Goal: Task Accomplishment & Management: Manage account settings

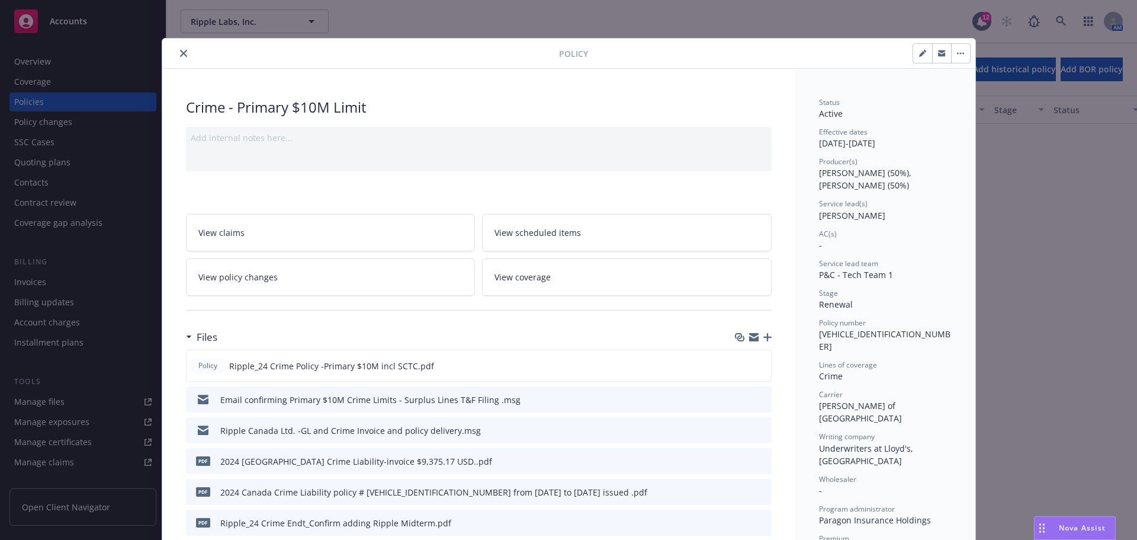
click at [180, 53] on icon "close" at bounding box center [183, 53] width 7 height 7
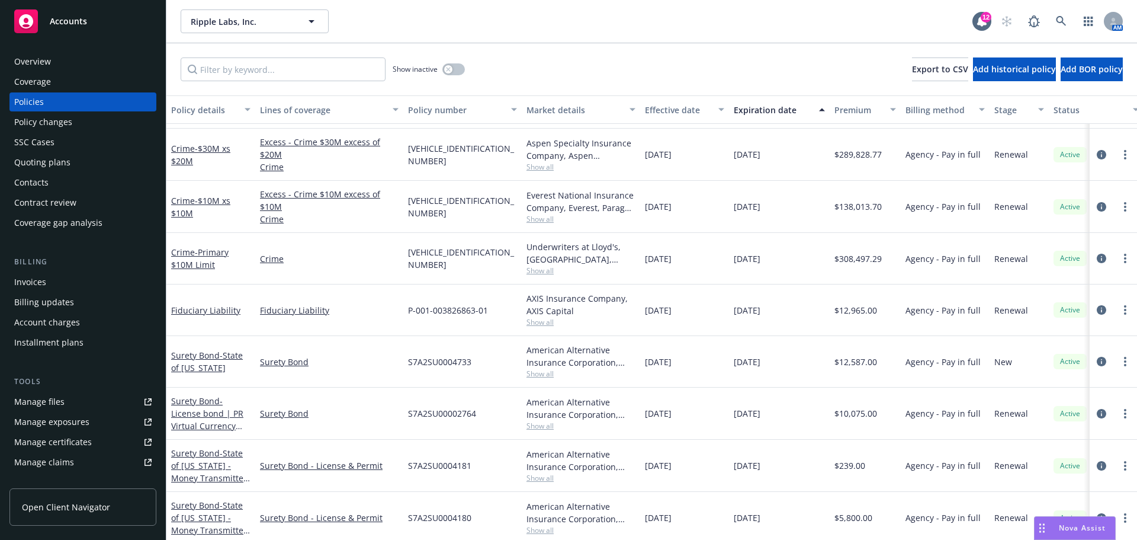
click at [35, 60] on div "Overview" at bounding box center [32, 61] width 37 height 19
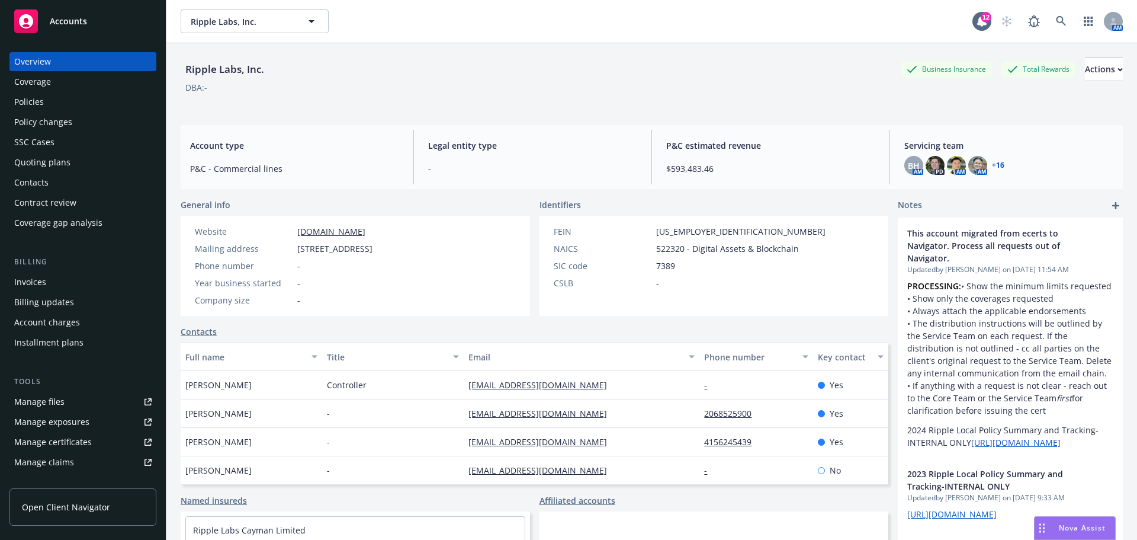
click at [75, 25] on span "Accounts" at bounding box center [68, 21] width 37 height 9
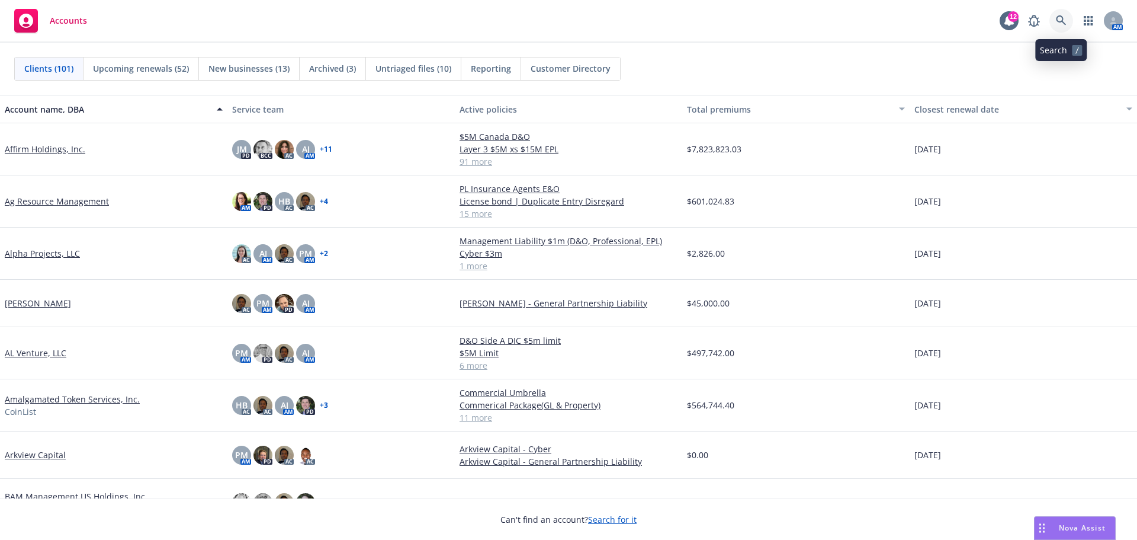
click at [1062, 20] on icon at bounding box center [1061, 20] width 10 height 10
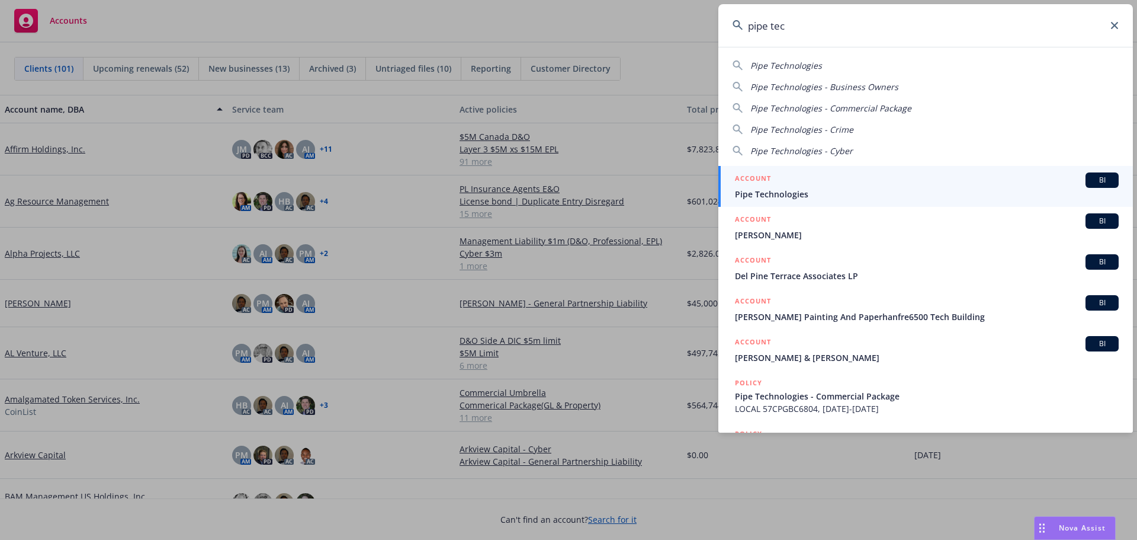
type input "pipe tec"
click at [793, 190] on span "Pipe Technologies" at bounding box center [927, 194] width 384 height 12
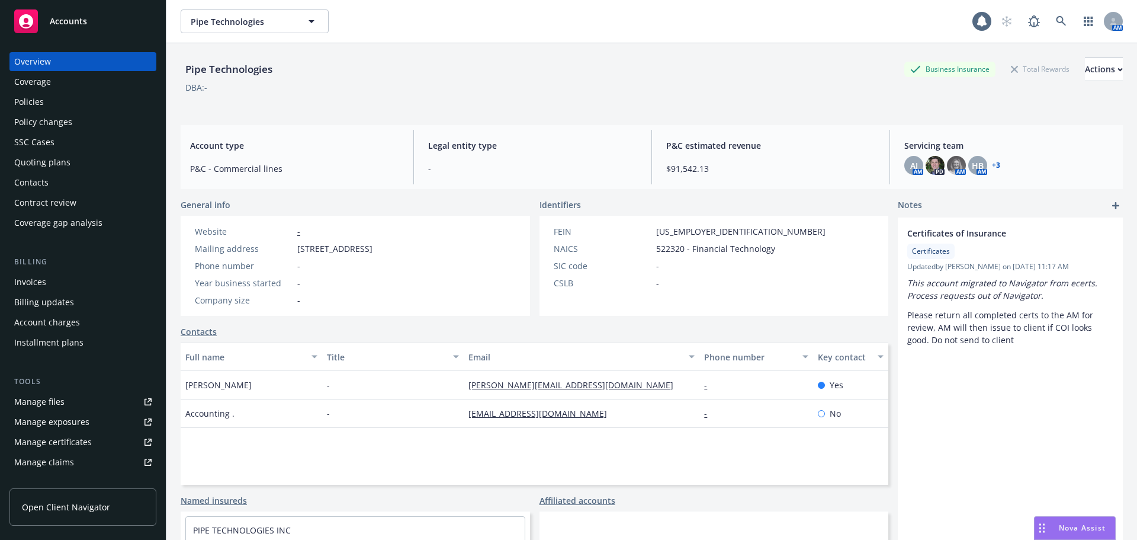
click at [34, 104] on div "Policies" at bounding box center [29, 101] width 30 height 19
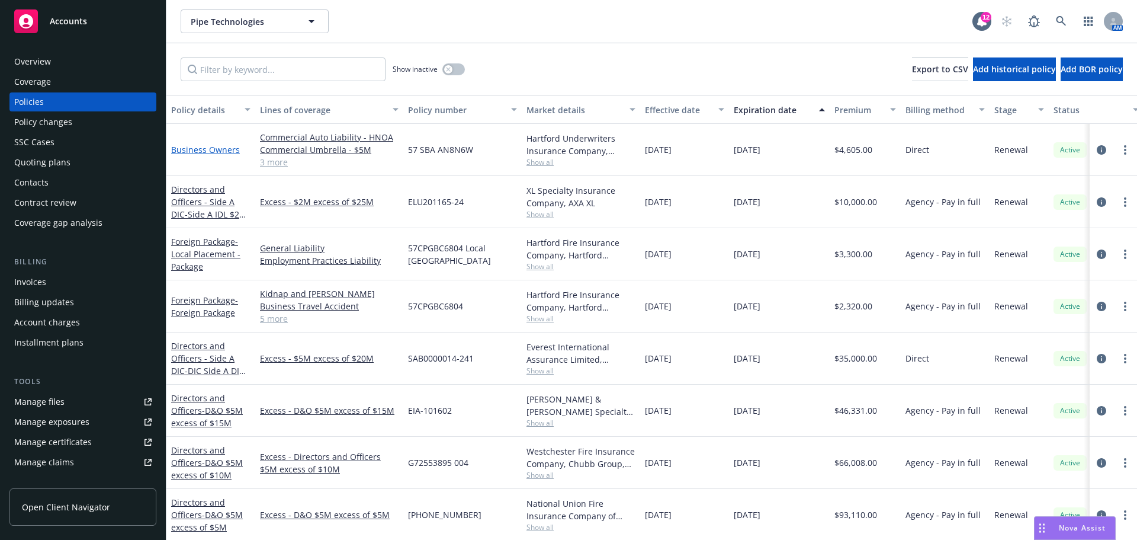
click at [210, 150] on link "Business Owners" at bounding box center [205, 149] width 69 height 11
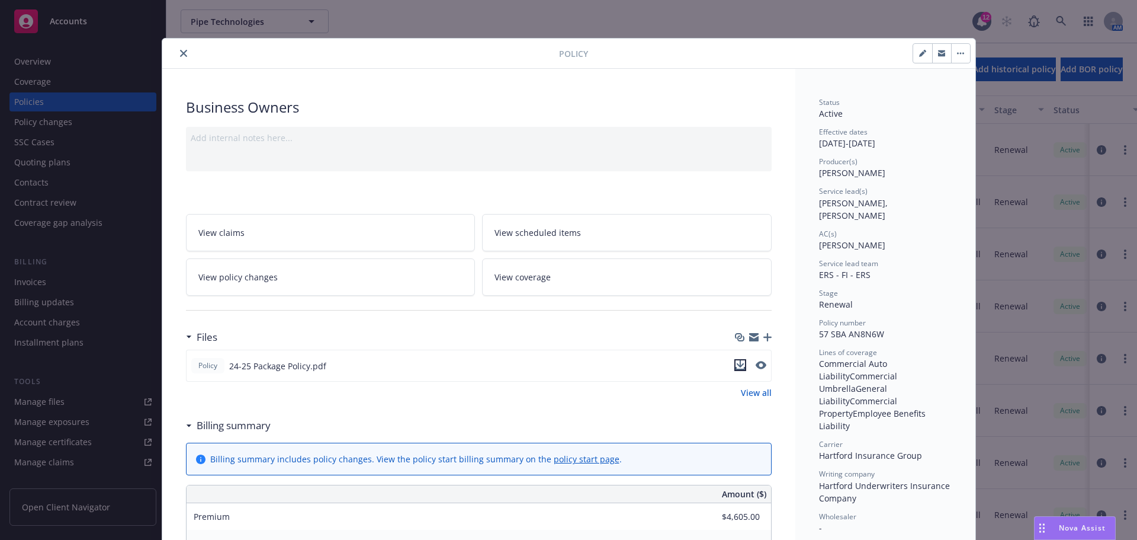
click at [736, 366] on icon "download file" at bounding box center [740, 364] width 9 height 9
click at [180, 51] on icon "close" at bounding box center [183, 53] width 7 height 7
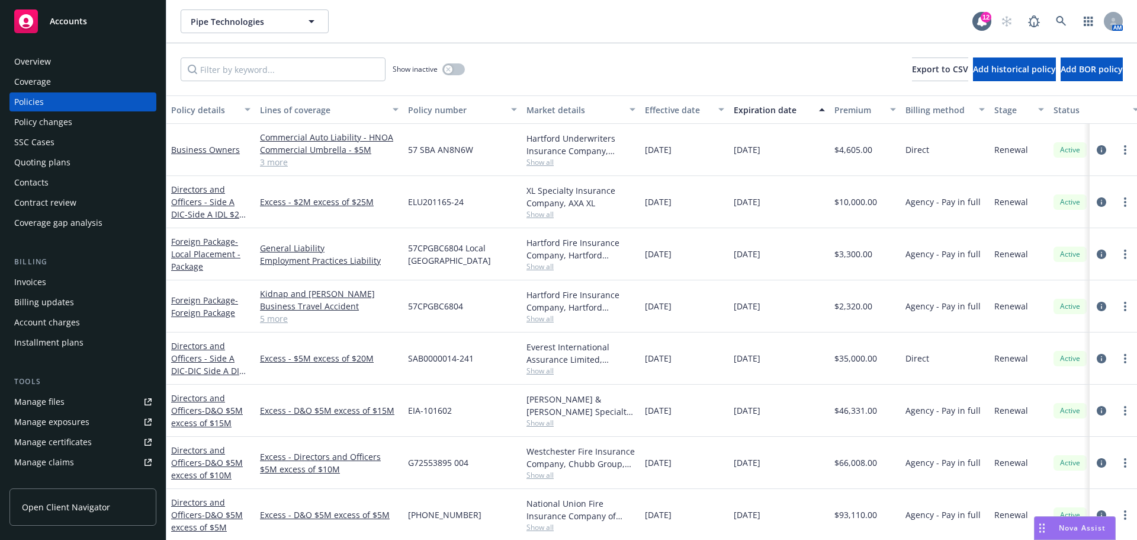
click at [67, 22] on span "Accounts" at bounding box center [68, 21] width 37 height 9
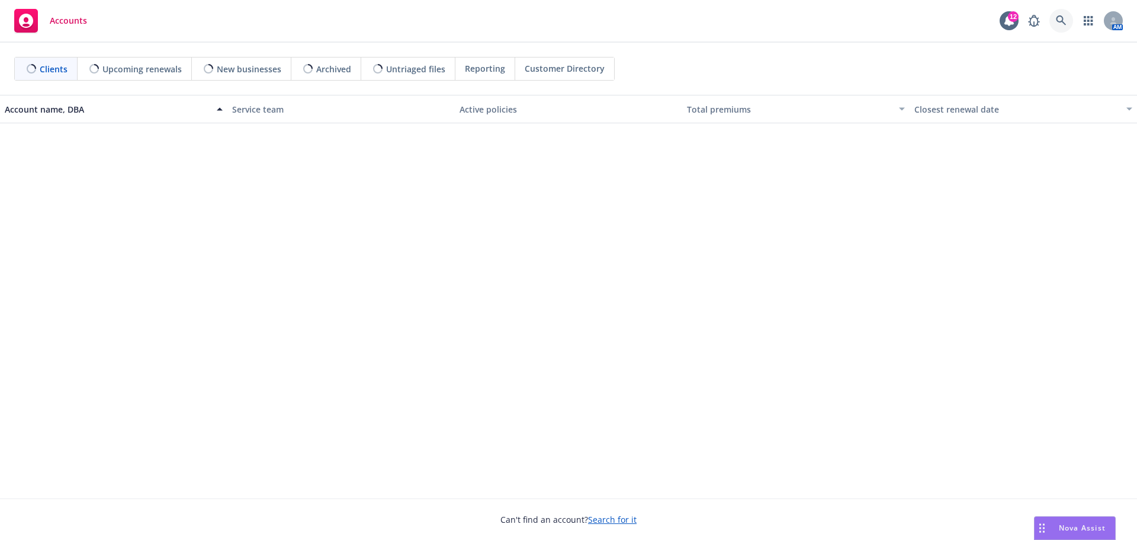
click at [1059, 20] on icon at bounding box center [1061, 20] width 11 height 11
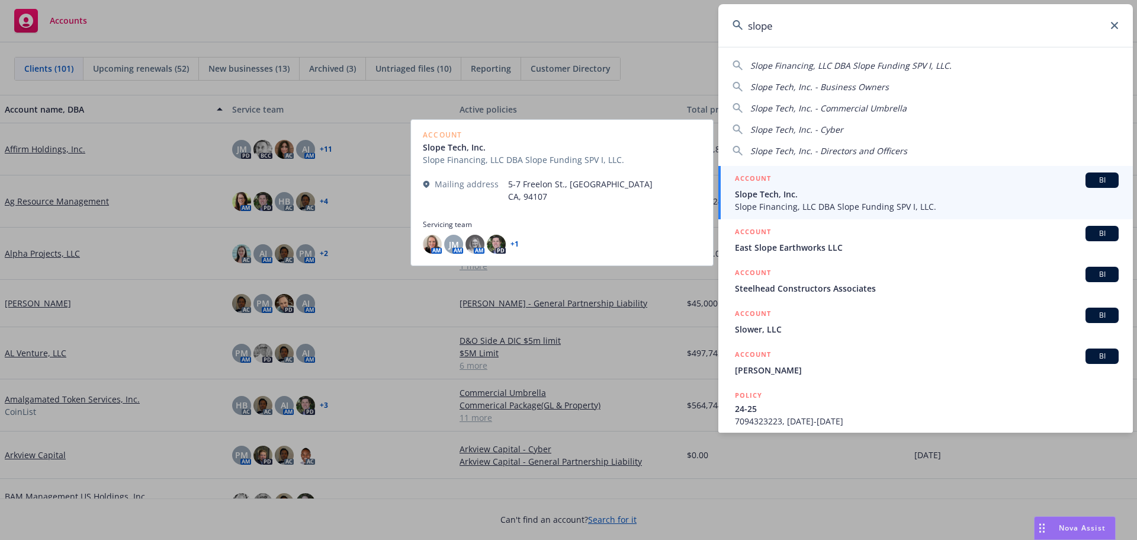
type input "slope"
click at [817, 195] on span "Slope Tech, Inc." at bounding box center [927, 194] width 384 height 12
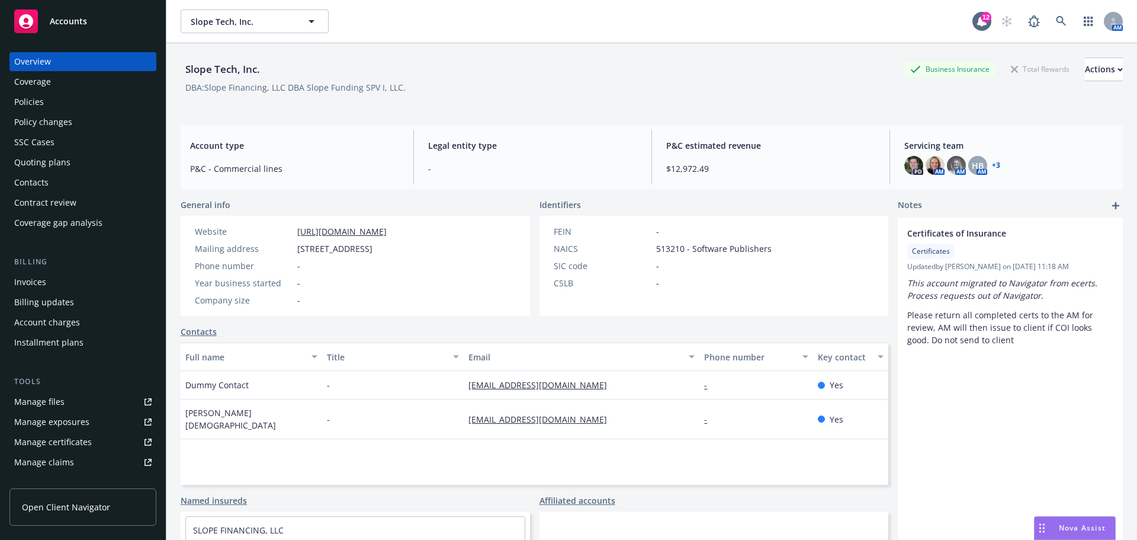
click at [989, 159] on div "PD AM AM HB AM + 3" at bounding box center [1009, 165] width 209 height 19
click at [949, 166] on img at bounding box center [956, 165] width 19 height 19
click at [976, 165] on span "HB" at bounding box center [978, 165] width 12 height 12
click at [931, 166] on img at bounding box center [935, 165] width 19 height 19
click at [1010, 161] on div "PD AM AM HB AM + 3" at bounding box center [1009, 165] width 209 height 19
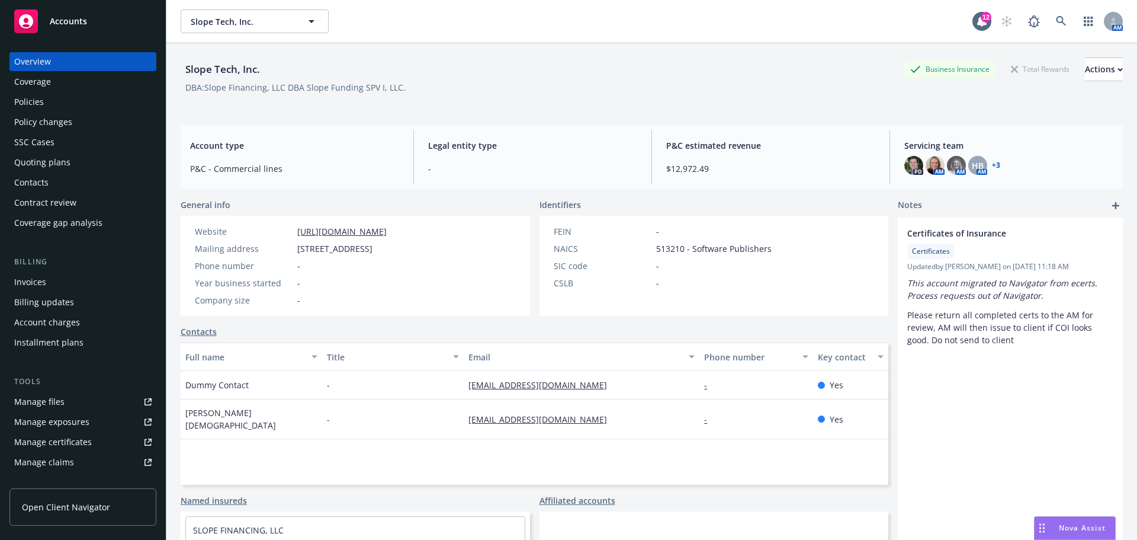
click at [33, 104] on div "Policies" at bounding box center [29, 101] width 30 height 19
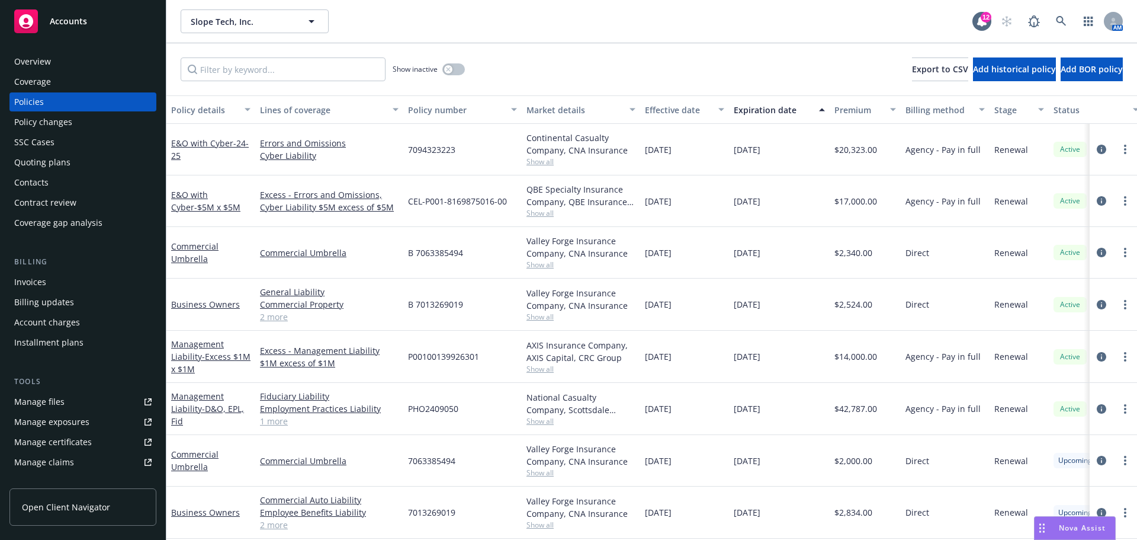
click at [18, 53] on div "Overview" at bounding box center [32, 61] width 37 height 19
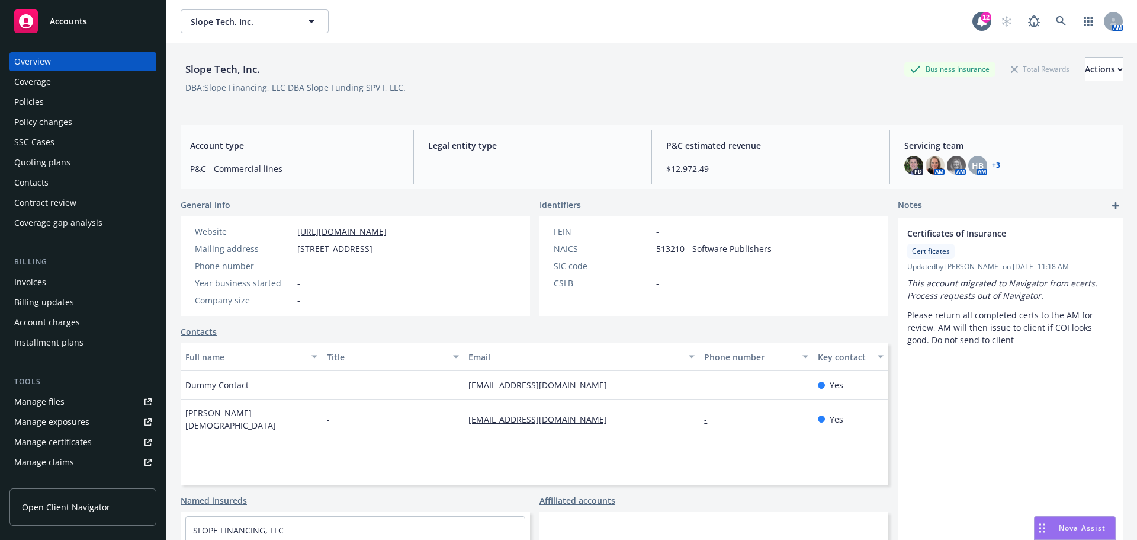
click at [992, 166] on link "+ 3" at bounding box center [996, 165] width 8 height 7
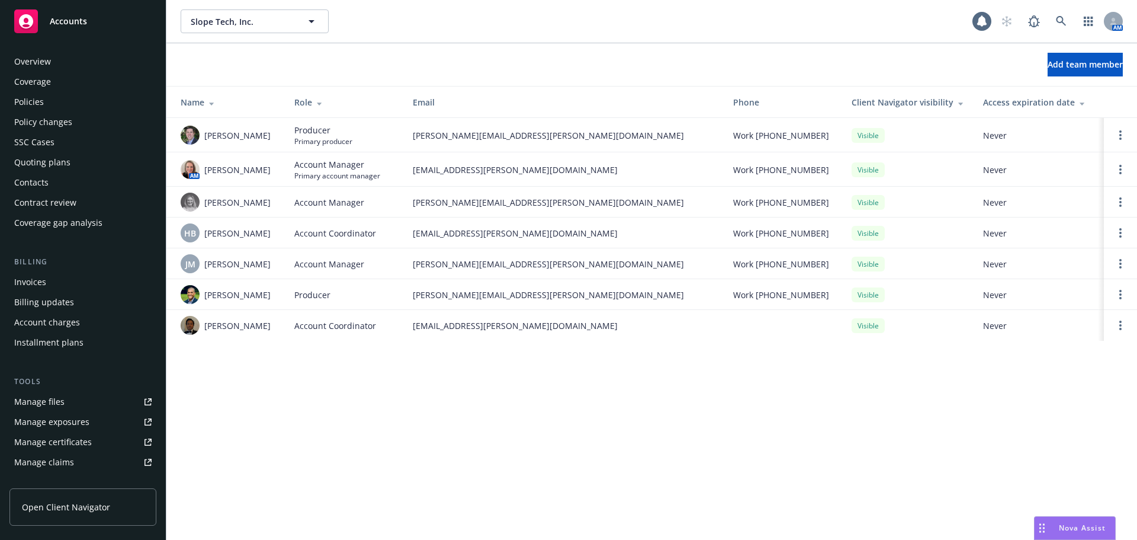
scroll to position [232, 0]
